Goal: Obtain resource: Download file/media

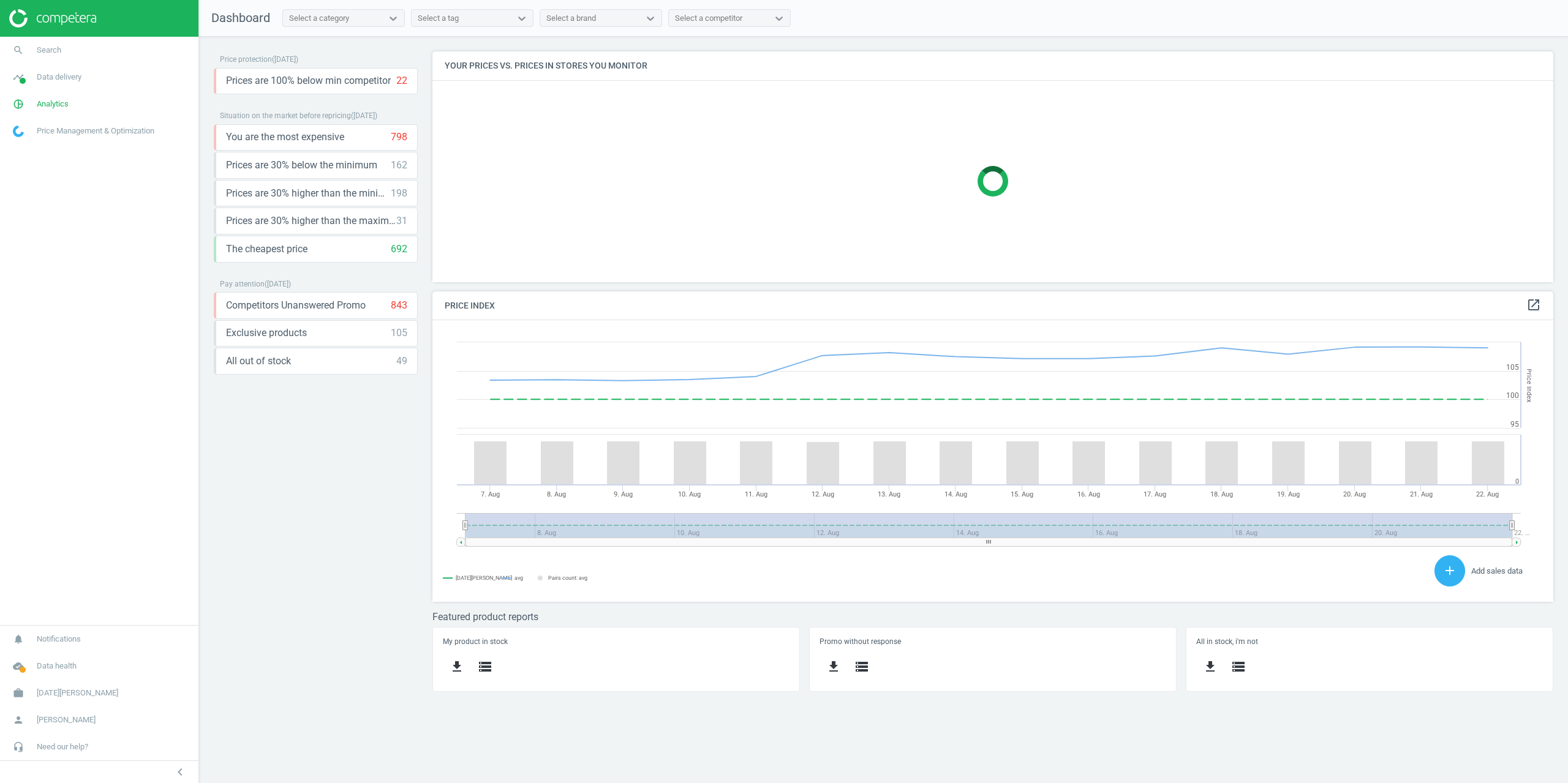
scroll to position [261, 1139]
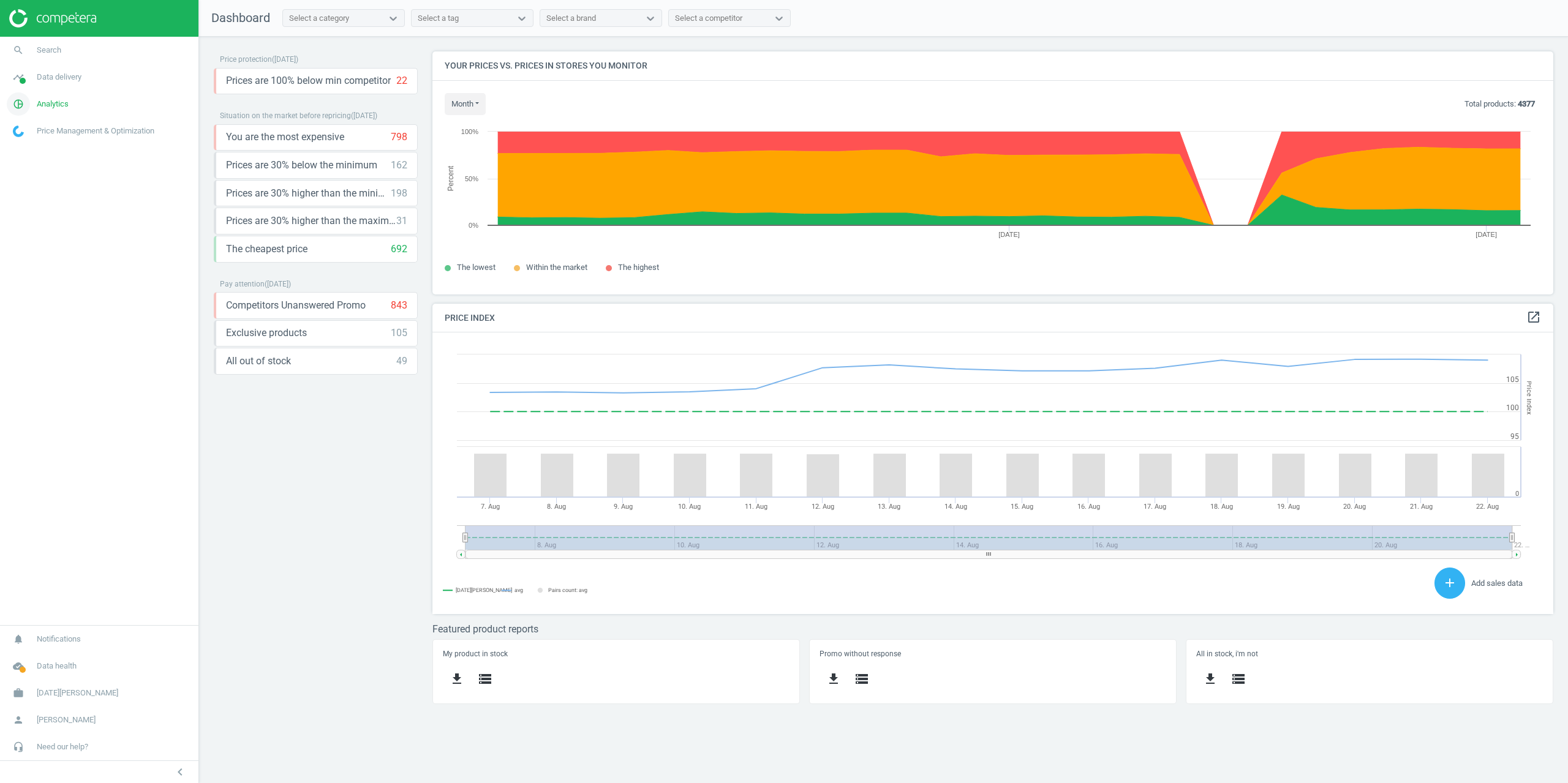
click at [66, 98] on link "pie_chart_outlined Analytics" at bounding box center [99, 104] width 198 height 27
click at [62, 82] on span "Data delivery" at bounding box center [59, 77] width 45 height 11
click at [31, 141] on span "Matches" at bounding box center [27, 140] width 27 height 9
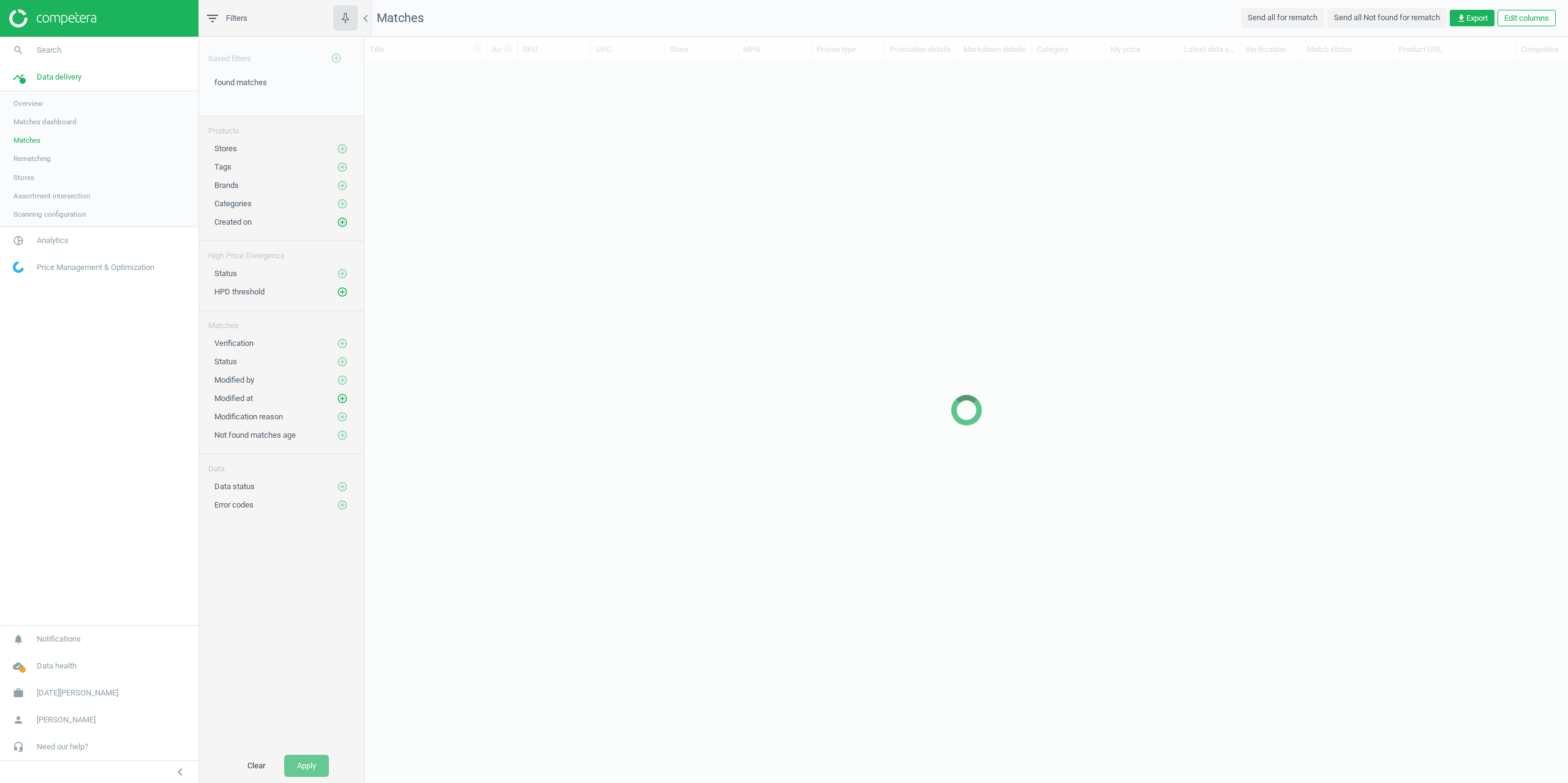
scroll to position [680, 1194]
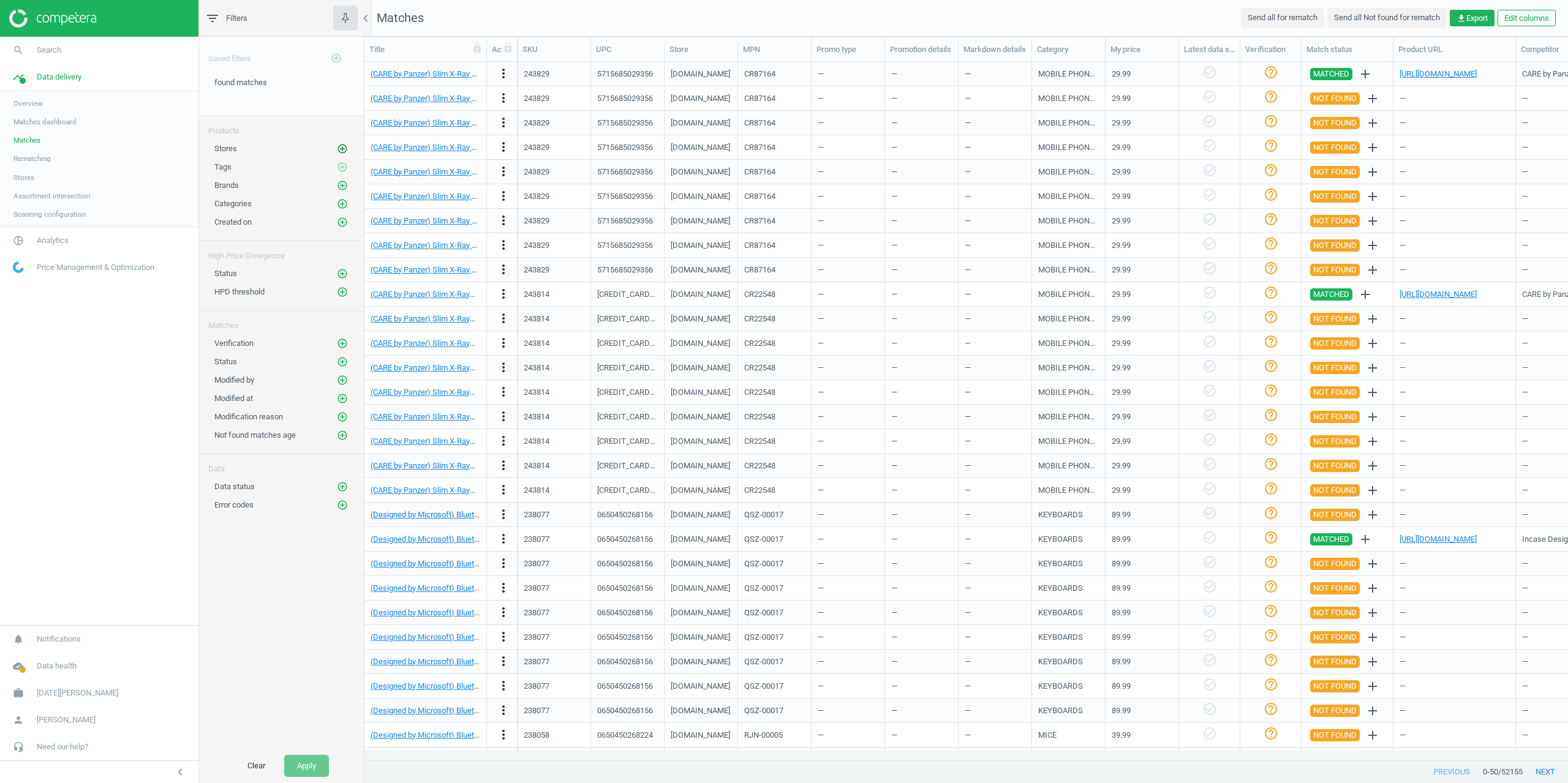
click at [341, 146] on icon "add_circle_outline" at bounding box center [343, 148] width 11 height 11
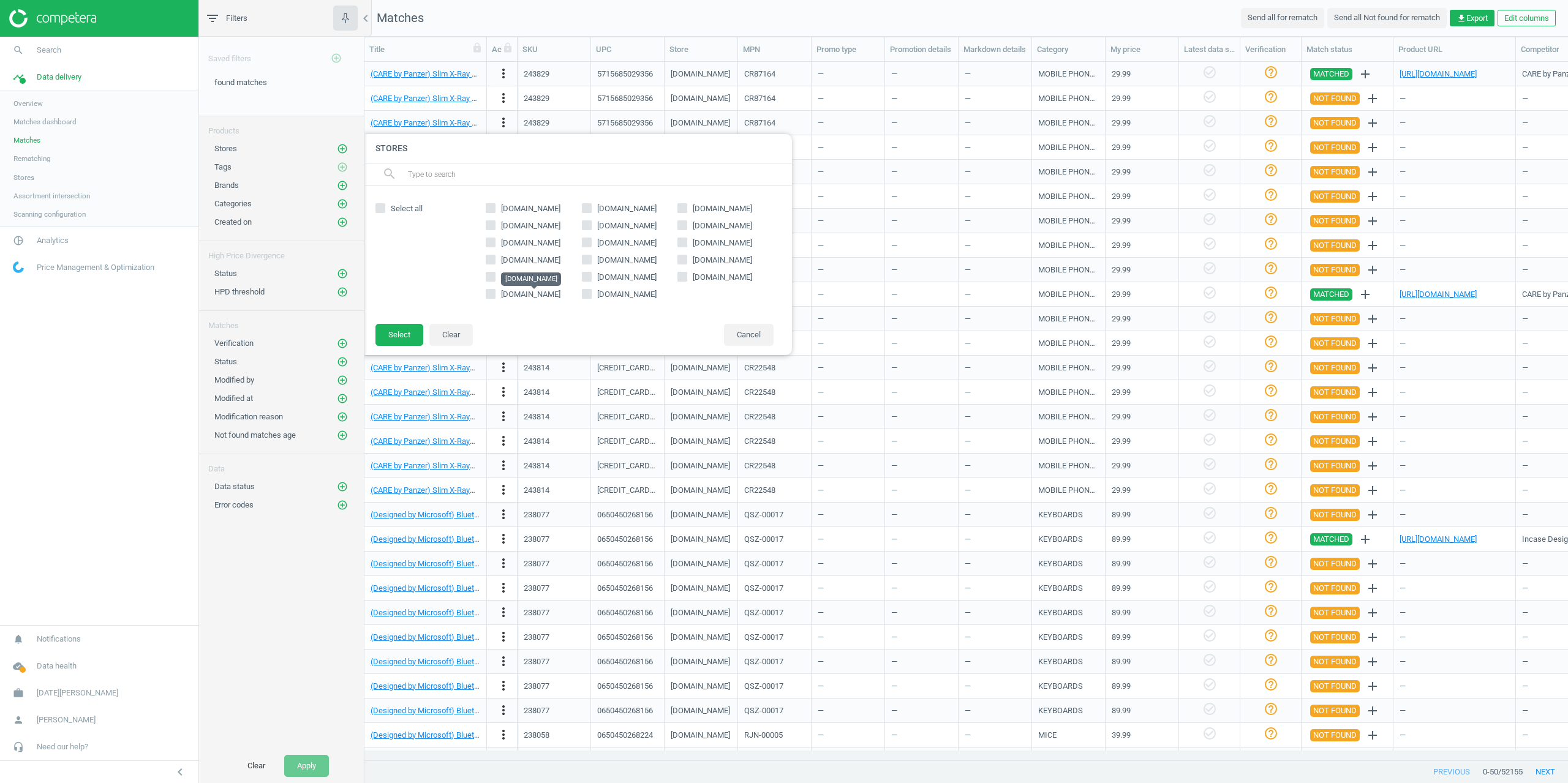
click at [515, 291] on span "[DOMAIN_NAME]" at bounding box center [530, 294] width 59 height 9
click at [495, 291] on input "[DOMAIN_NAME]" at bounding box center [491, 294] width 8 height 8
checkbox input "true"
click at [382, 331] on button "Select" at bounding box center [399, 335] width 47 height 22
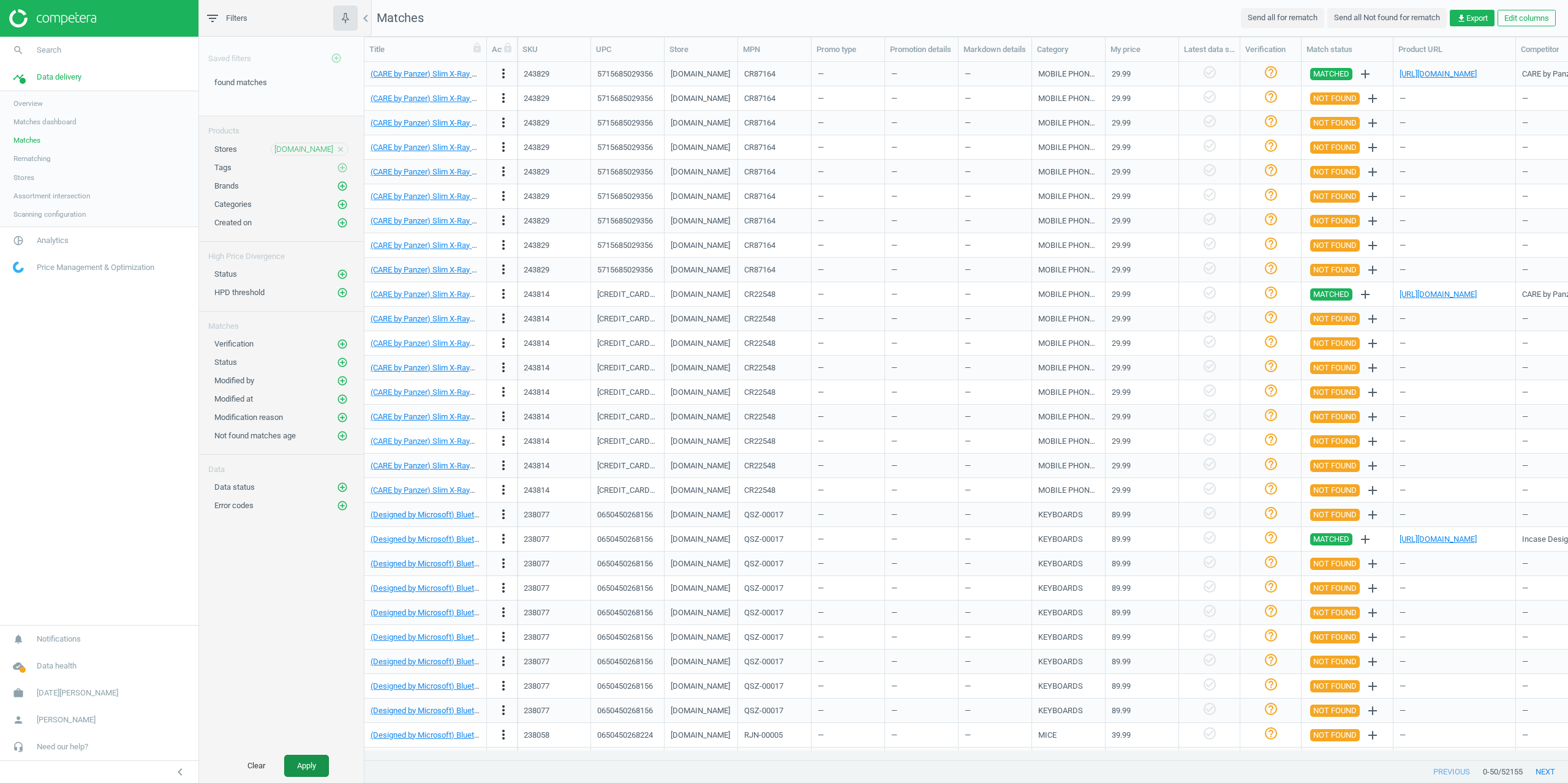
click at [315, 755] on button "Apply" at bounding box center [306, 766] width 45 height 22
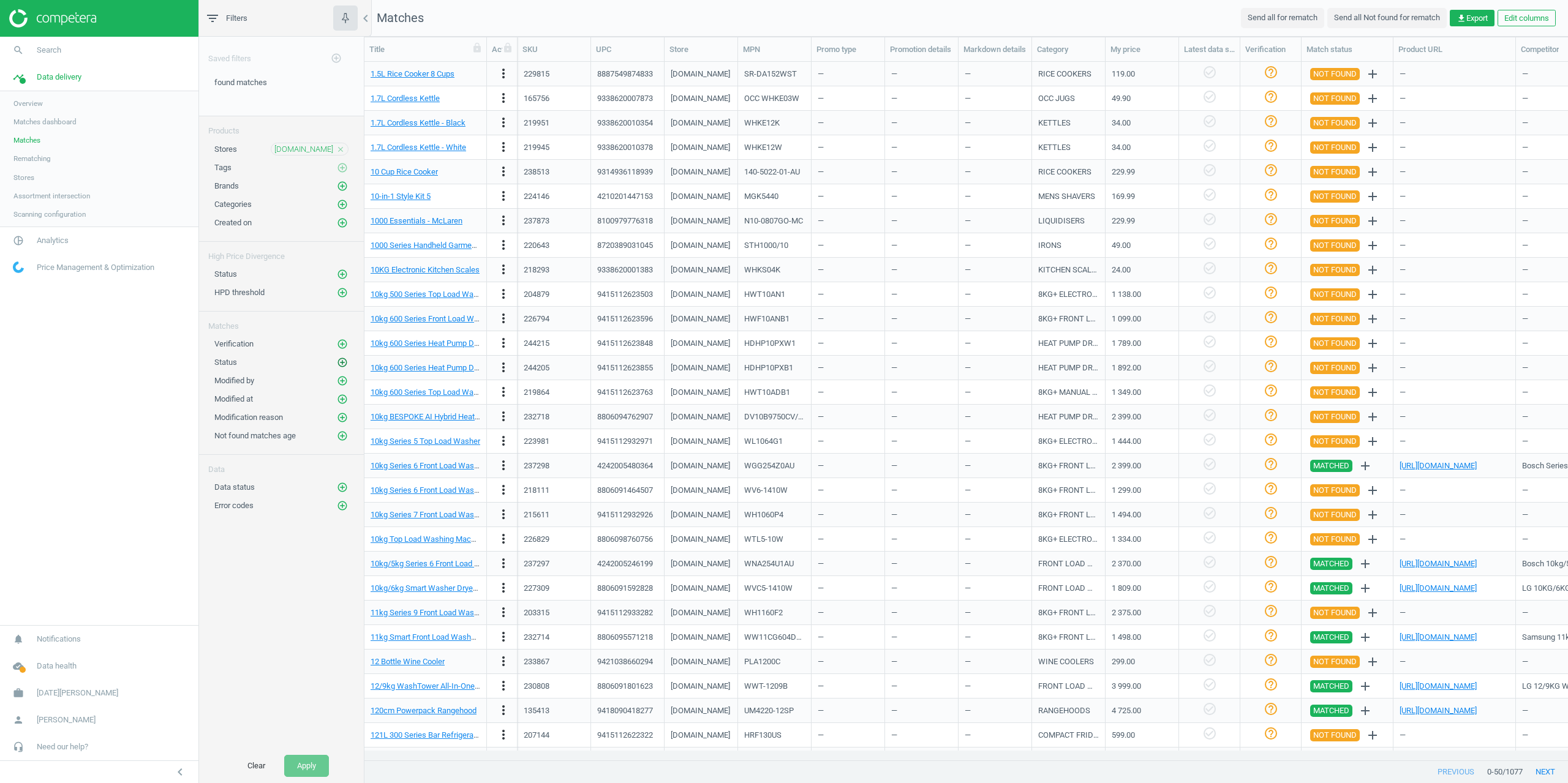
click at [343, 362] on icon "add_circle_outline" at bounding box center [343, 362] width 11 height 11
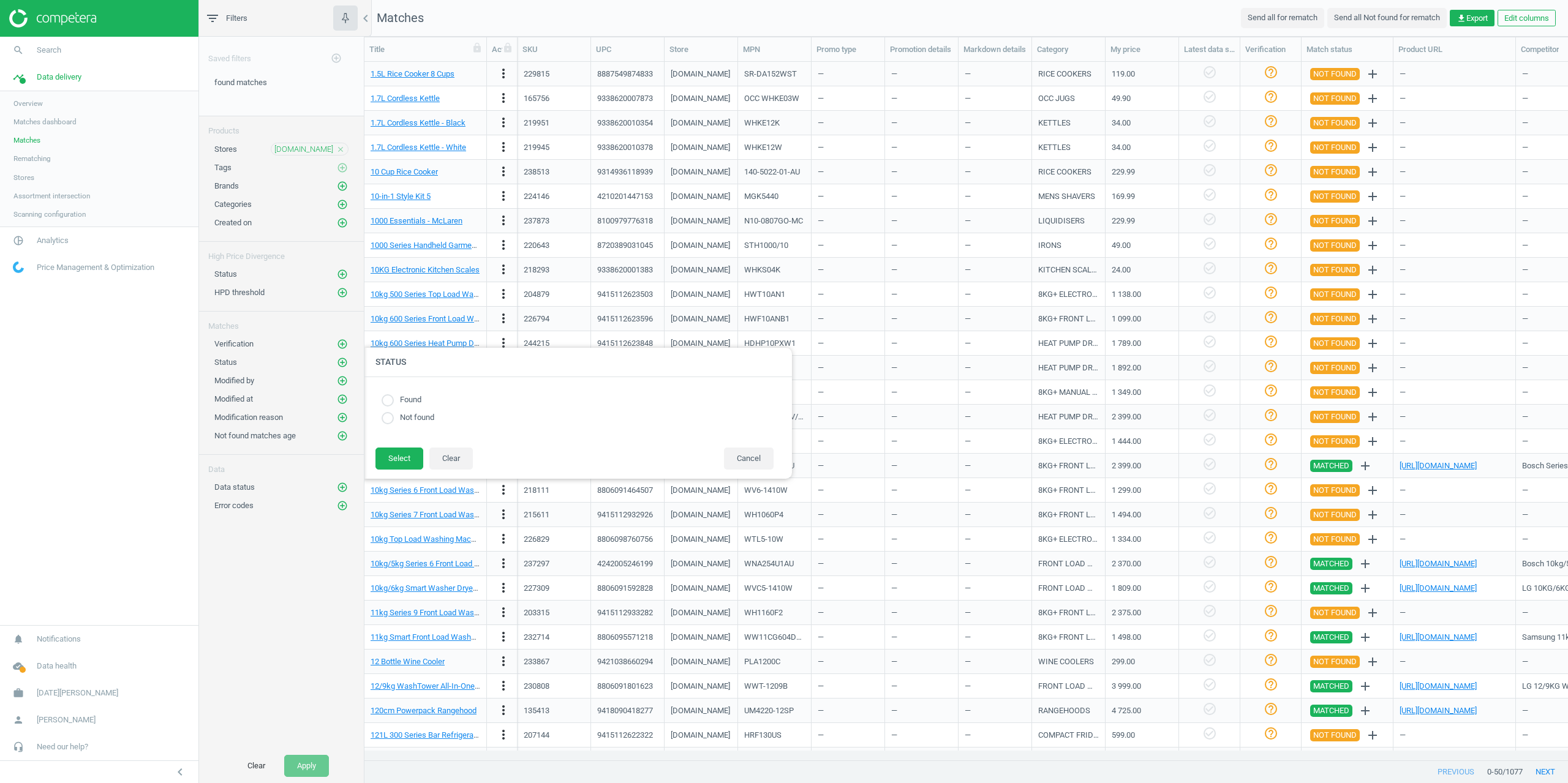
click at [392, 402] on div "Found" at bounding box center [577, 400] width 392 height 12
click at [392, 402] on input "radio" at bounding box center [388, 401] width 13 height 13
radio input "true"
click at [377, 460] on button "Select" at bounding box center [399, 459] width 47 height 22
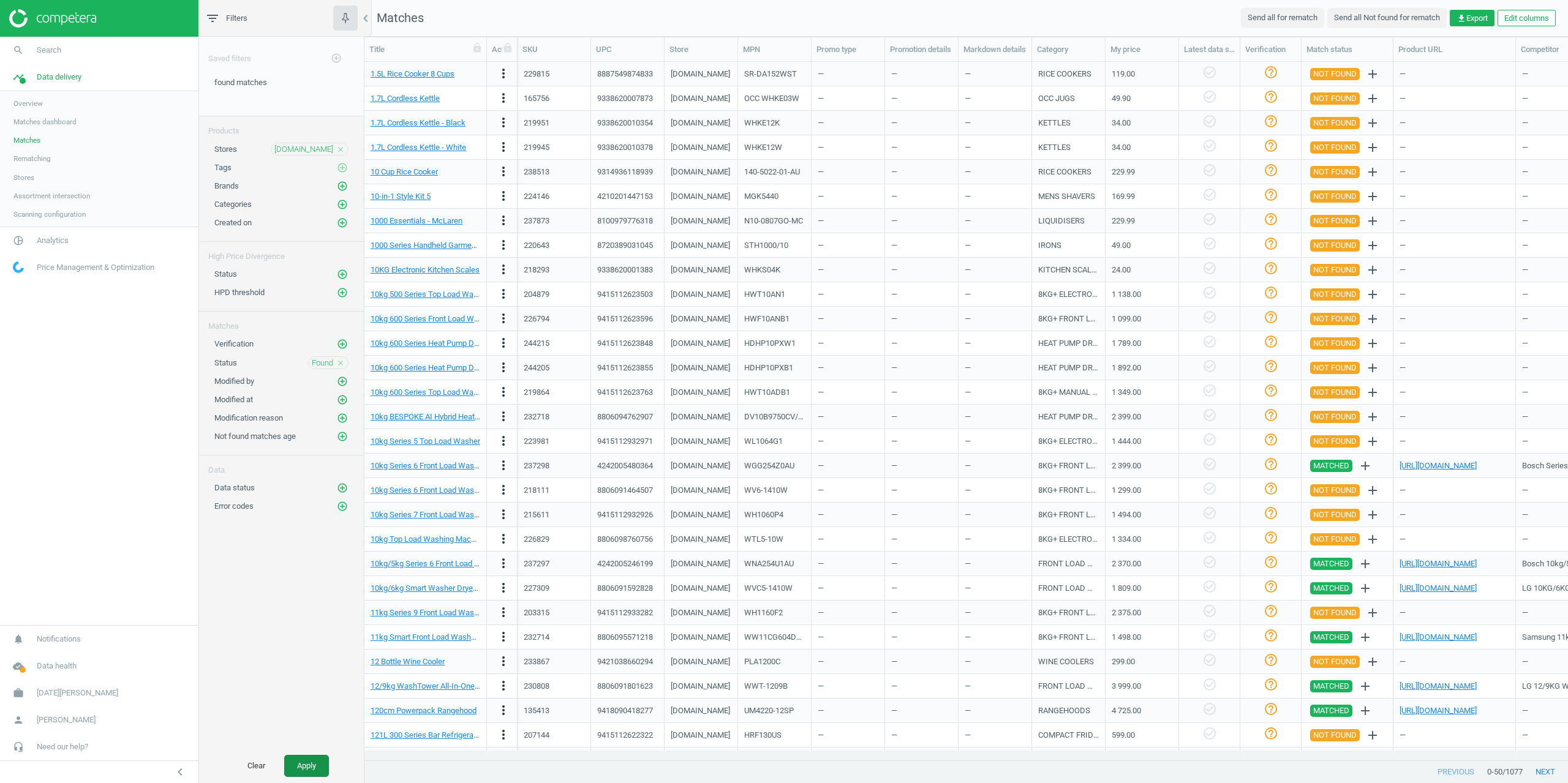
click at [313, 765] on button "Apply" at bounding box center [306, 766] width 45 height 22
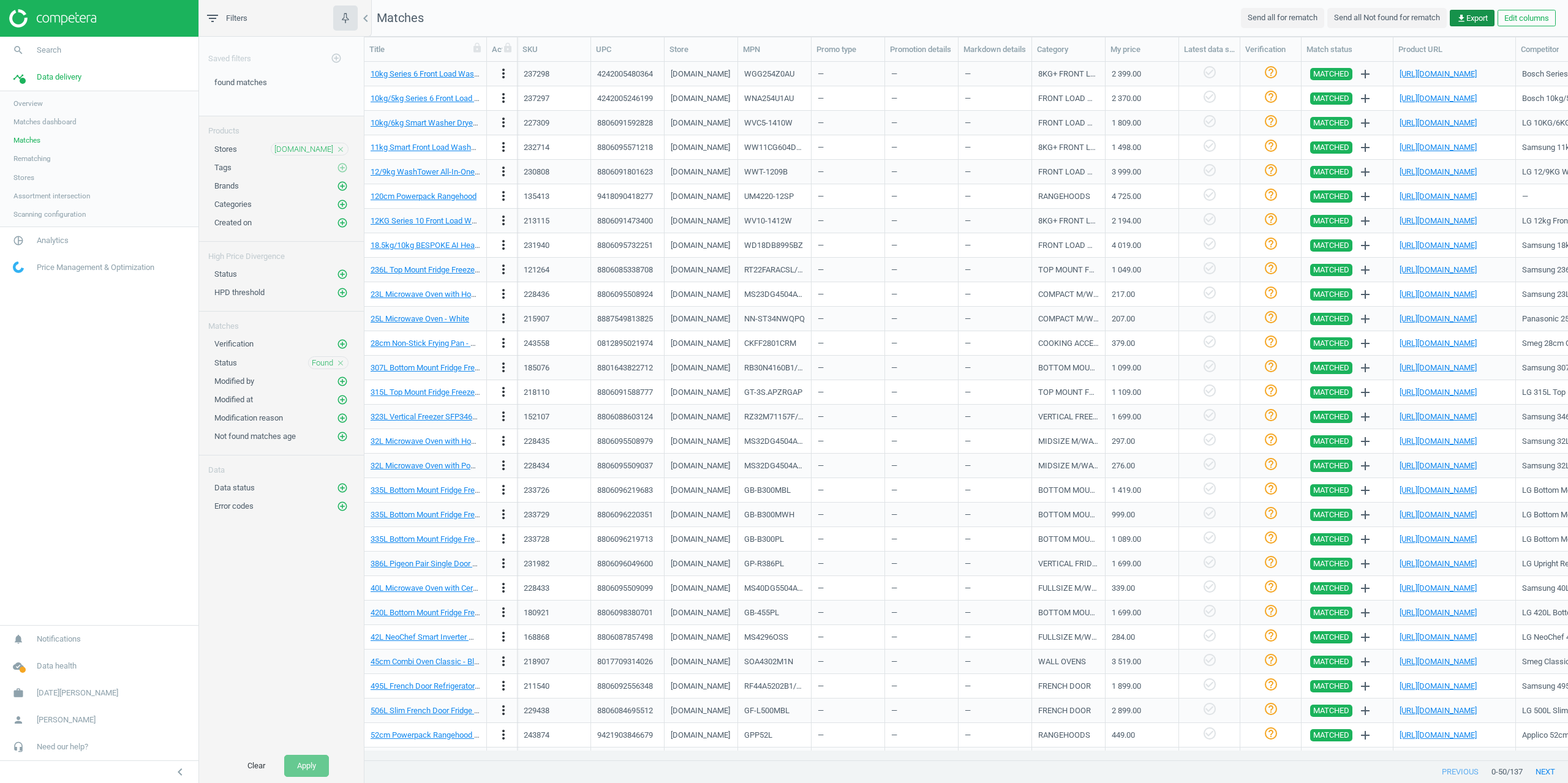
click at [1469, 17] on span "get_app Export" at bounding box center [1472, 18] width 32 height 11
click at [1416, 69] on button "insert_drive_file Report (CSV)" at bounding box center [1386, 66] width 213 height 23
